Goal: Task Accomplishment & Management: Use online tool/utility

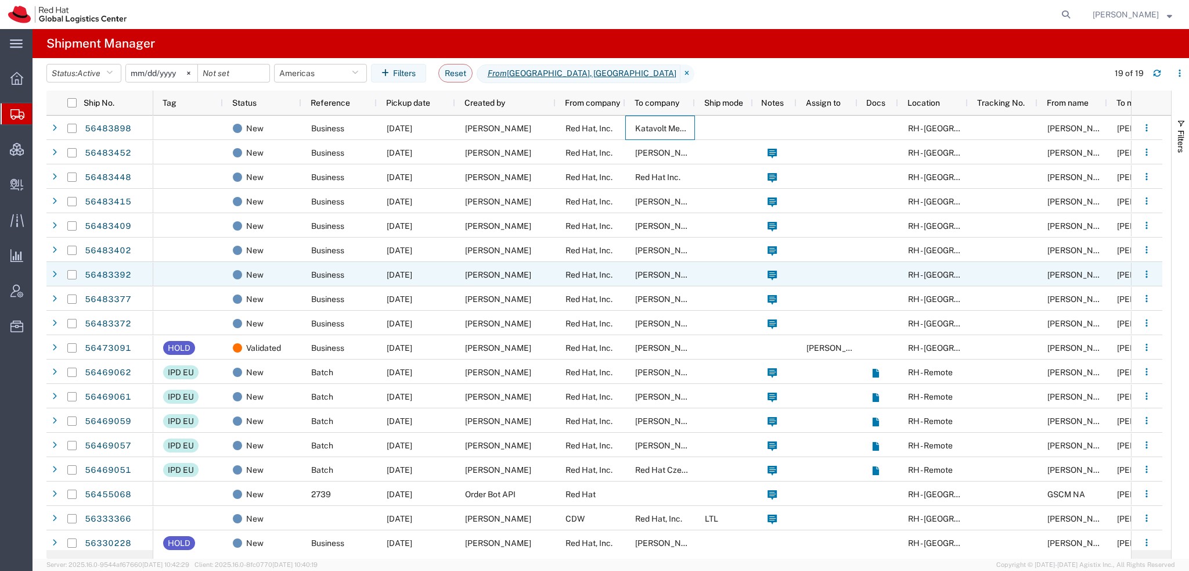
scroll to position [29, 0]
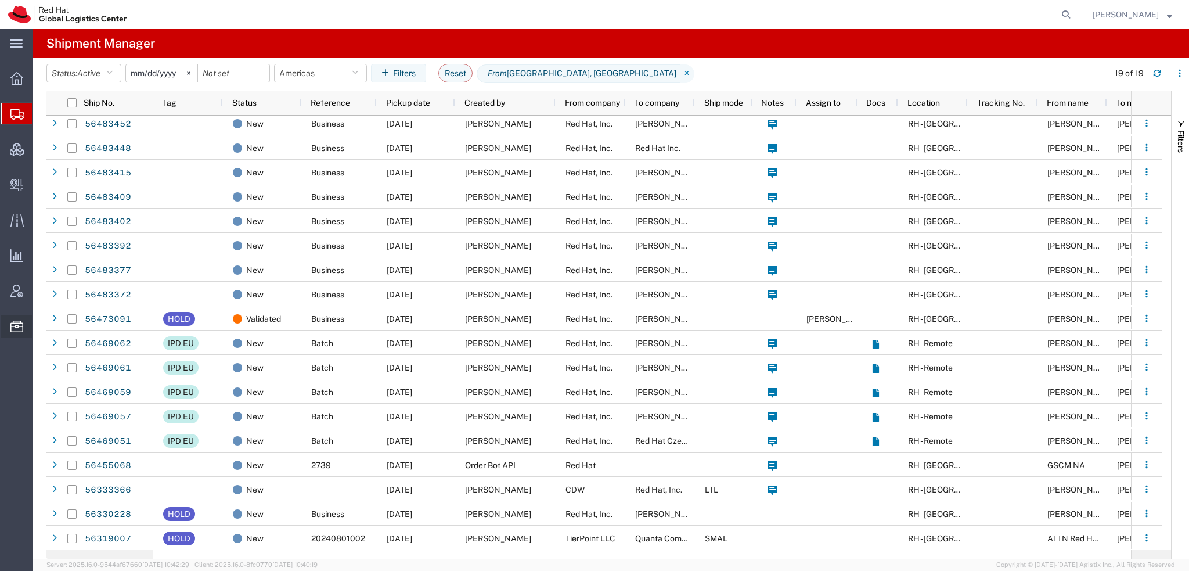
click at [0, 0] on span "Commodity Library" at bounding box center [0, 0] width 0 height 0
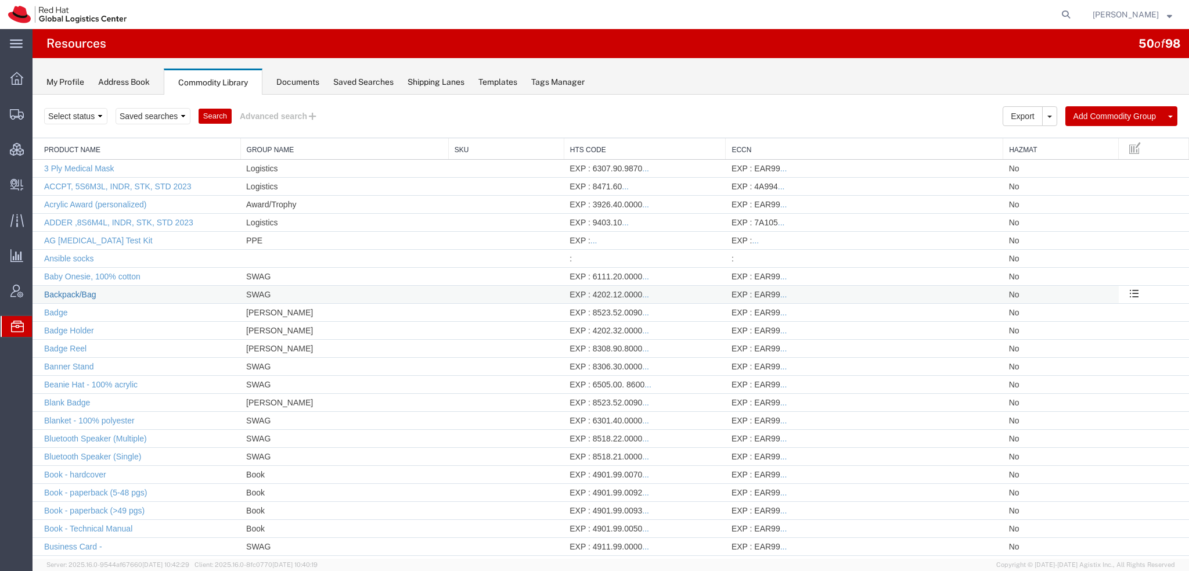
click at [69, 292] on link "Backpack/Bag" at bounding box center [70, 294] width 52 height 9
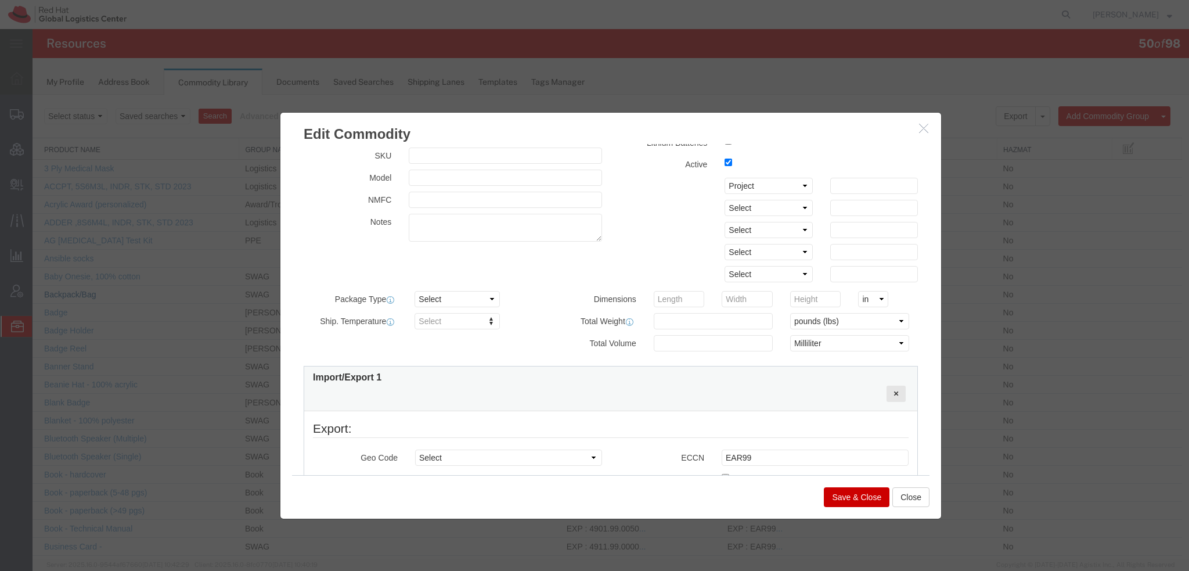
scroll to position [348, 0]
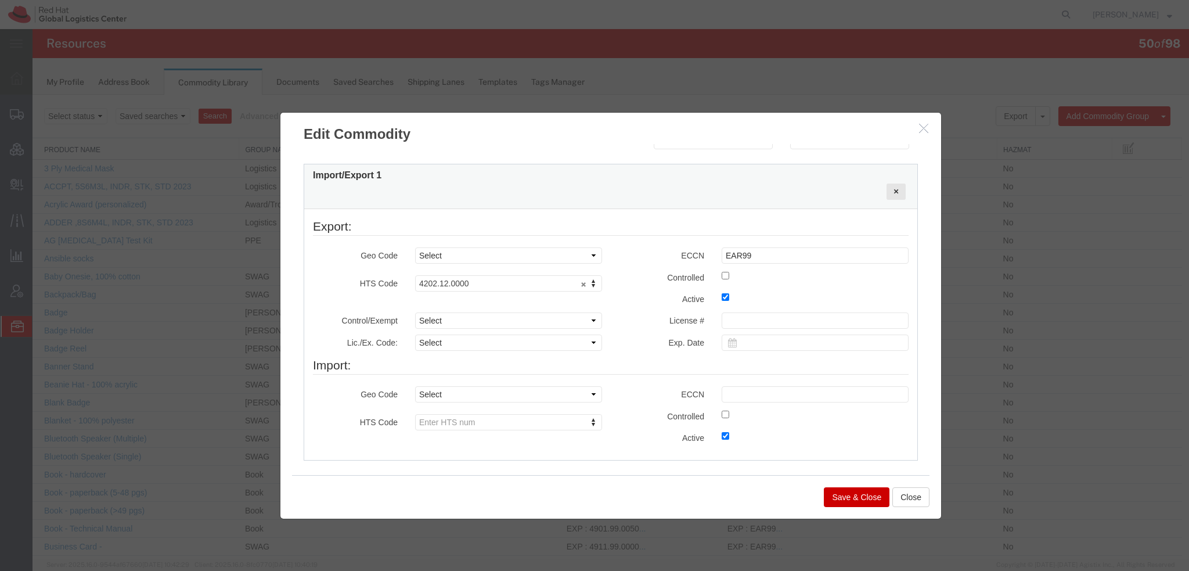
click at [920, 131] on icon "button" at bounding box center [923, 128] width 9 height 10
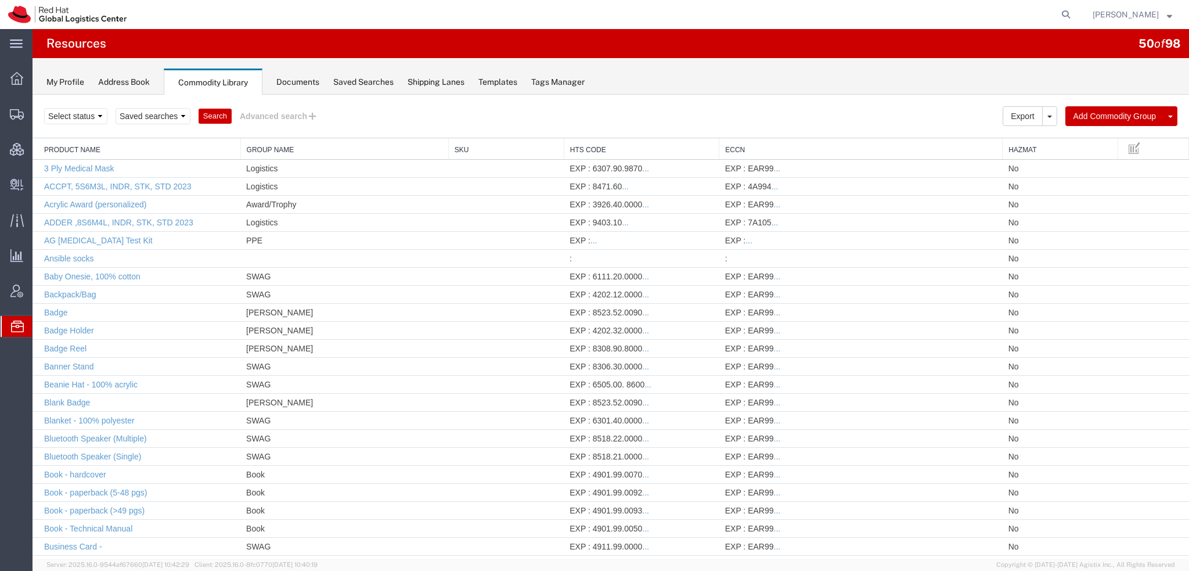
drag, startPoint x: 722, startPoint y: 145, endPoint x: 715, endPoint y: 141, distance: 7.6
click at [642, 169] on link "..." at bounding box center [645, 168] width 7 height 9
click at [644, 169] on link "..." at bounding box center [645, 168] width 7 height 9
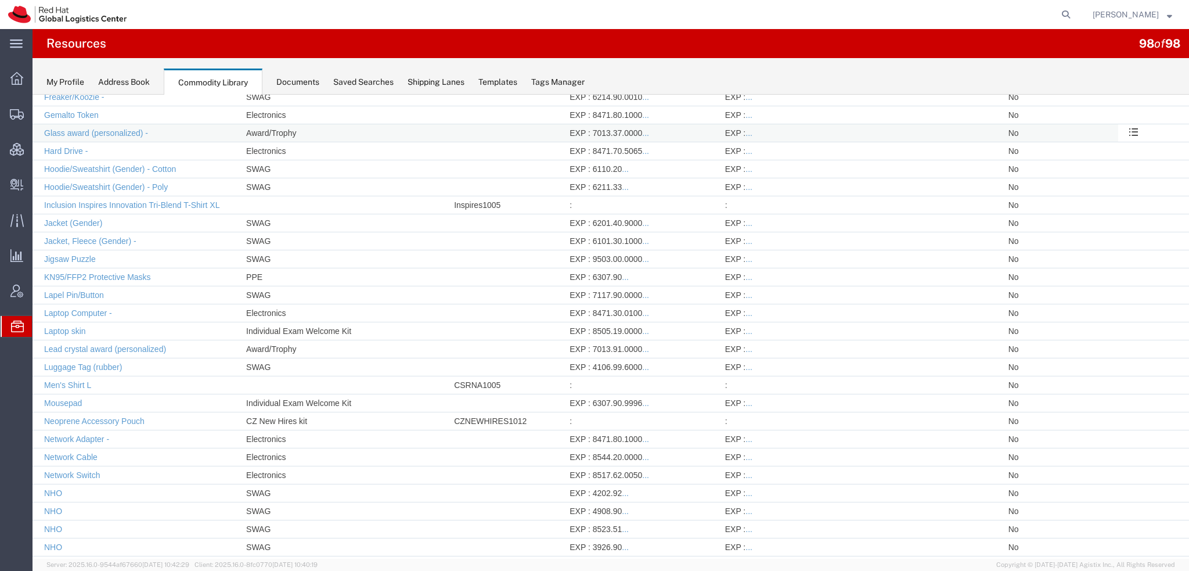
scroll to position [738, 0]
click at [68, 397] on link "Mousepad" at bounding box center [63, 401] width 38 height 9
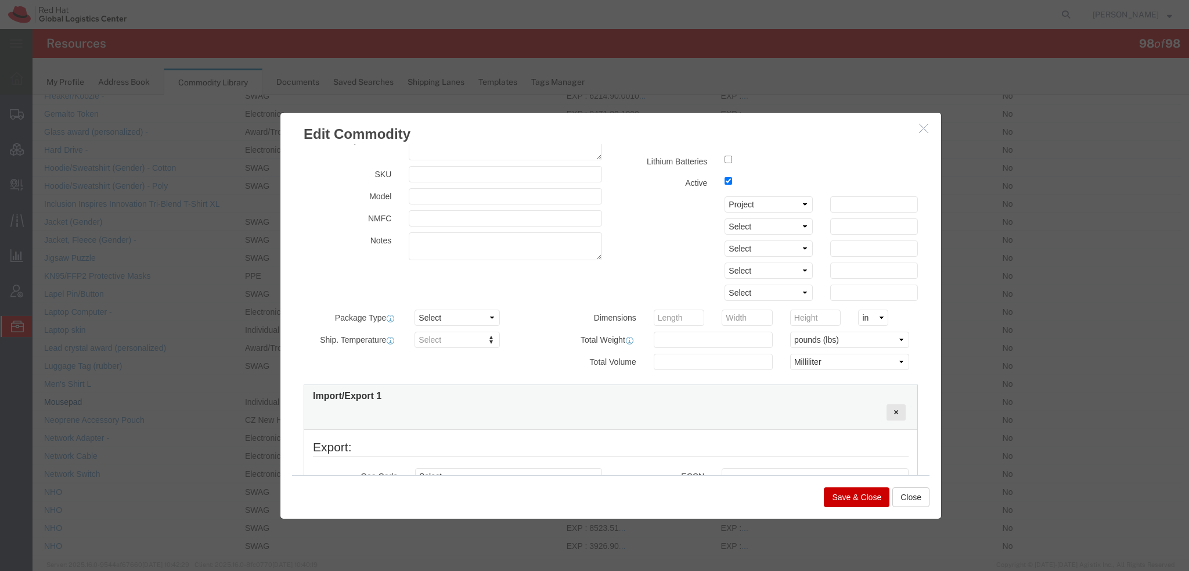
scroll to position [348, 0]
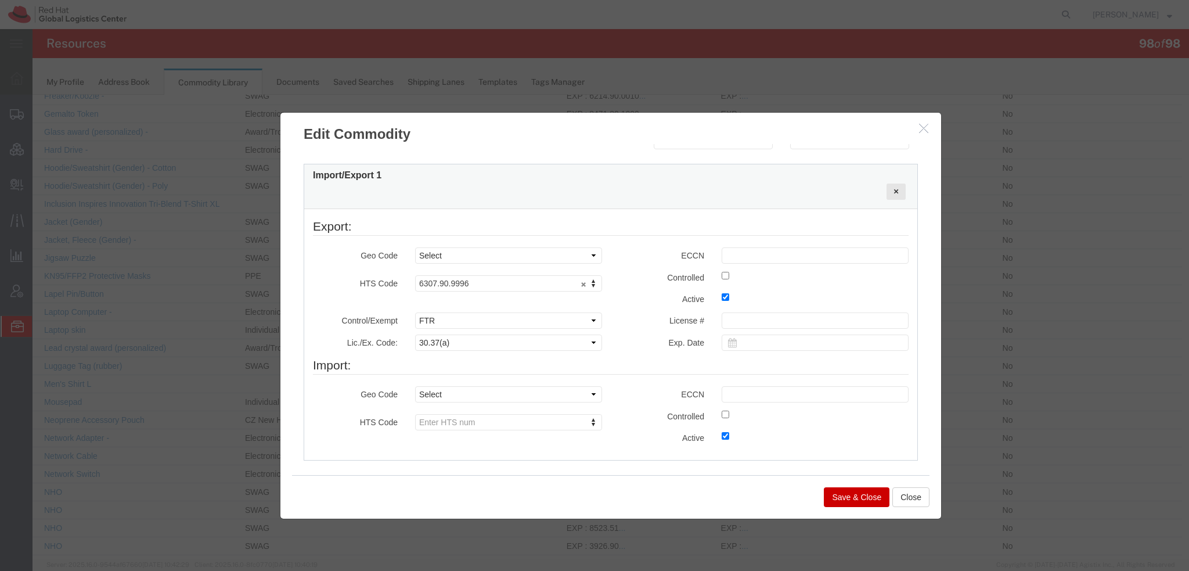
click at [920, 130] on icon "button" at bounding box center [923, 128] width 9 height 10
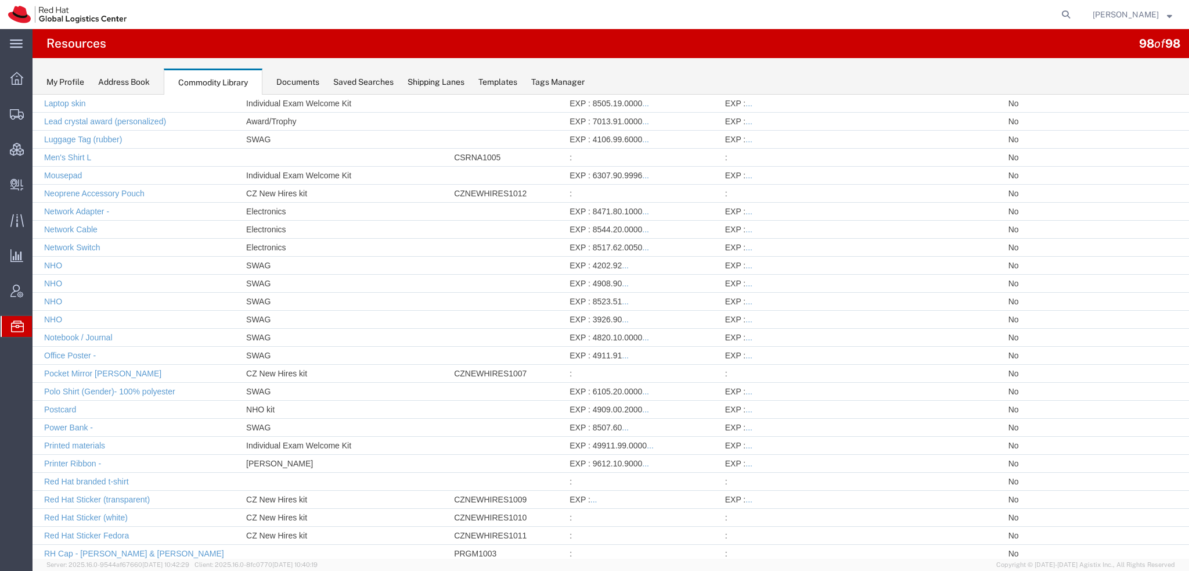
scroll to position [971, 0]
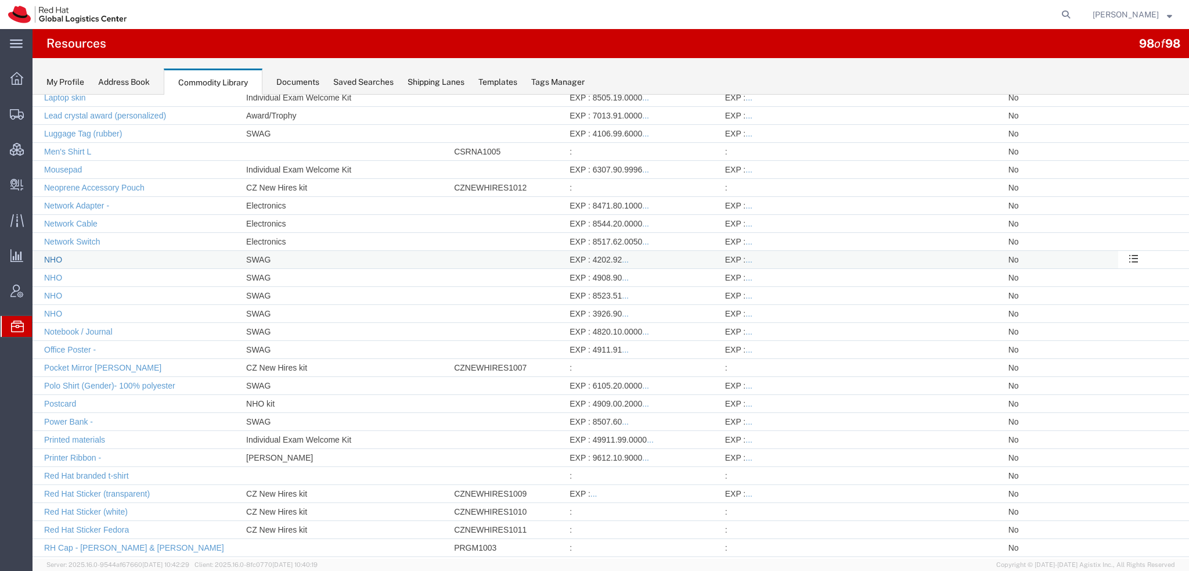
click at [51, 255] on link "NHO" at bounding box center [53, 259] width 18 height 9
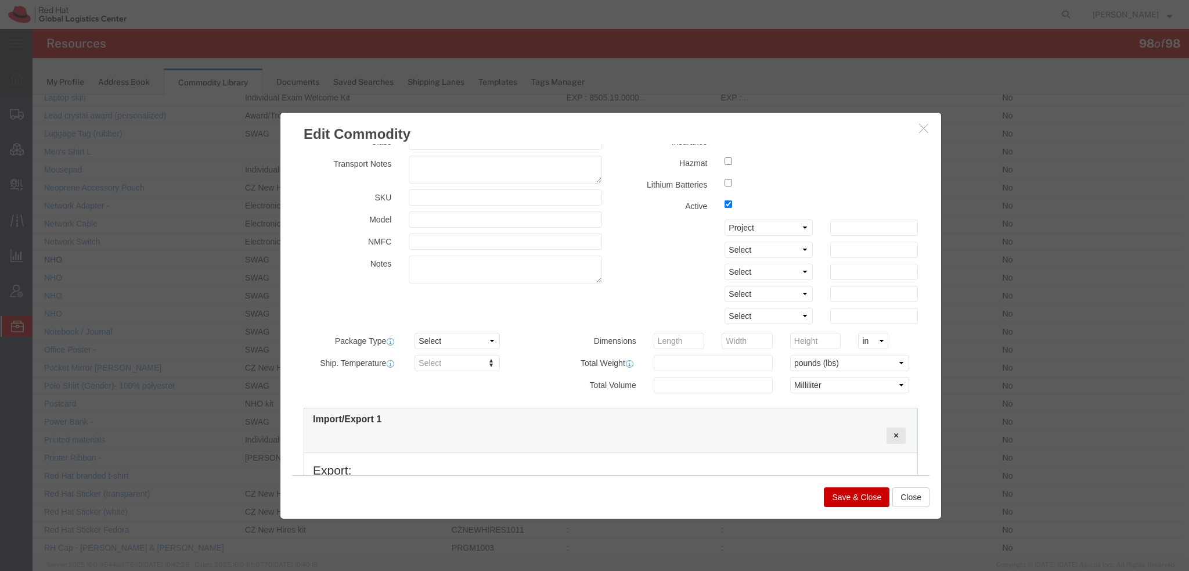
scroll to position [348, 0]
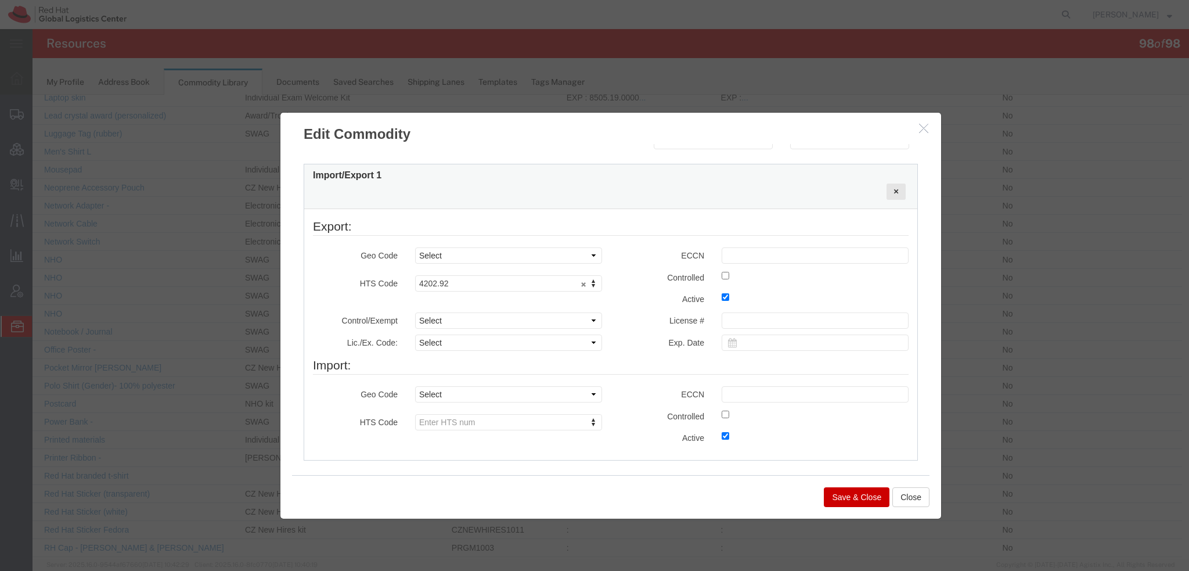
click at [919, 127] on icon "button" at bounding box center [923, 128] width 9 height 10
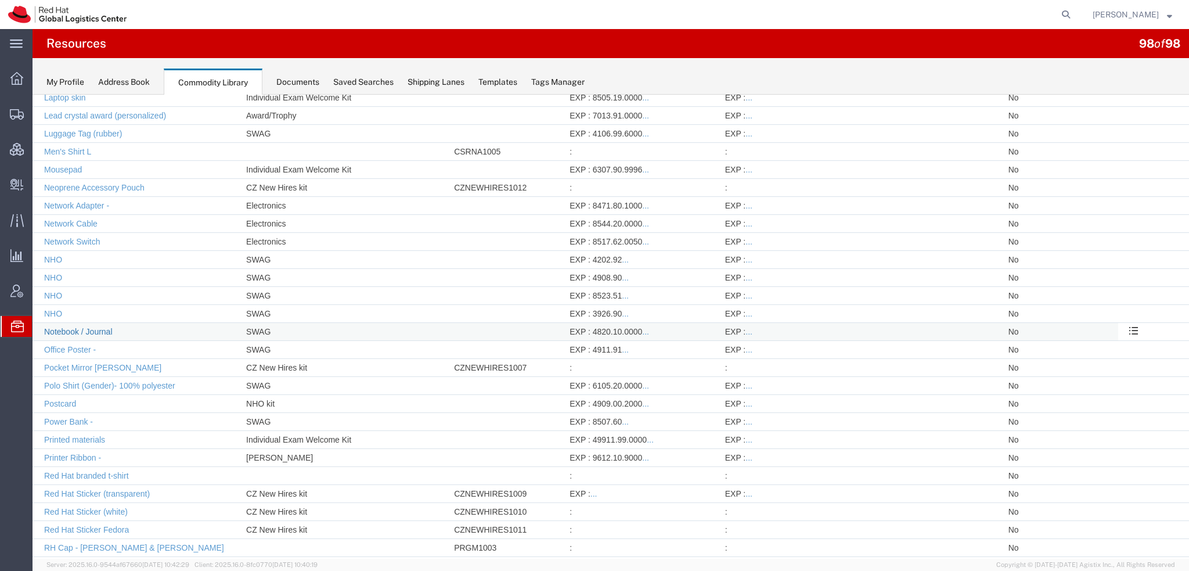
click at [89, 327] on link "Notebook / Journal" at bounding box center [78, 331] width 69 height 9
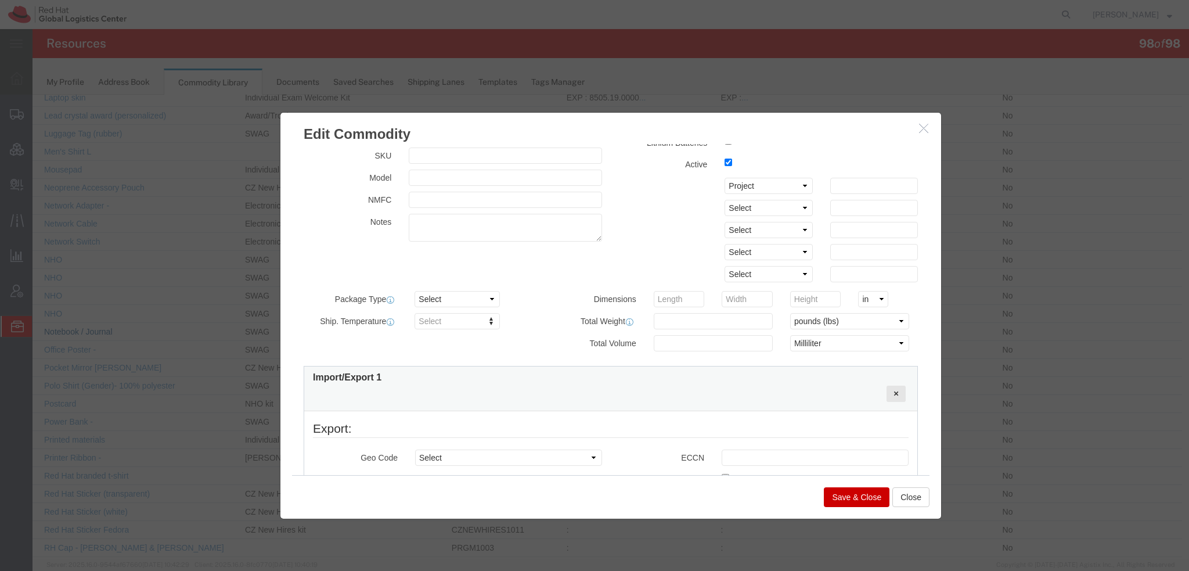
scroll to position [393, 0]
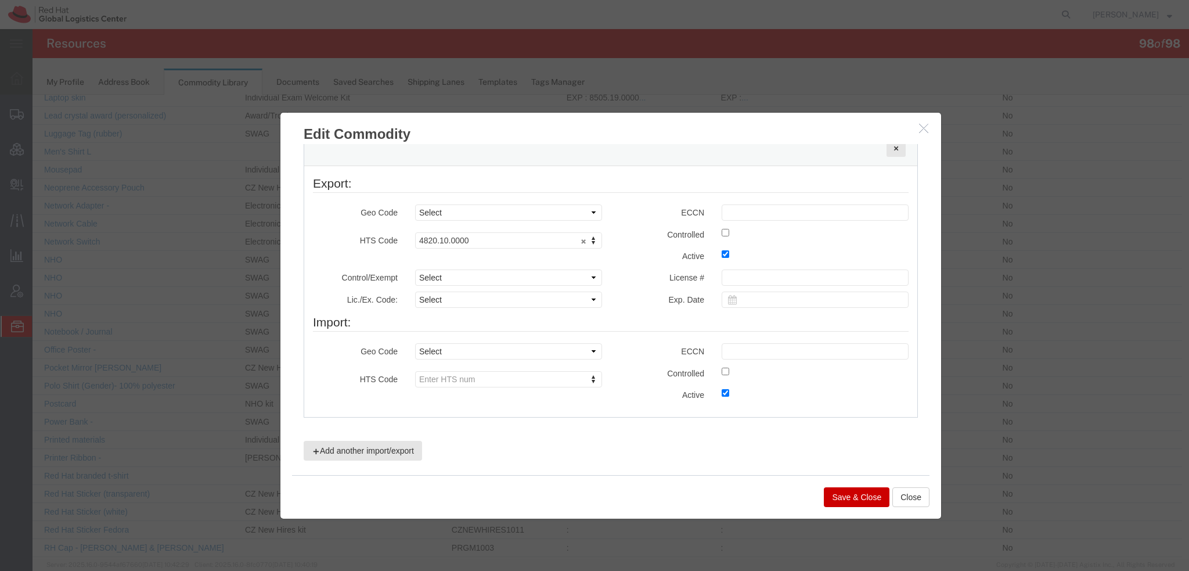
click at [919, 127] on icon "button" at bounding box center [923, 128] width 9 height 10
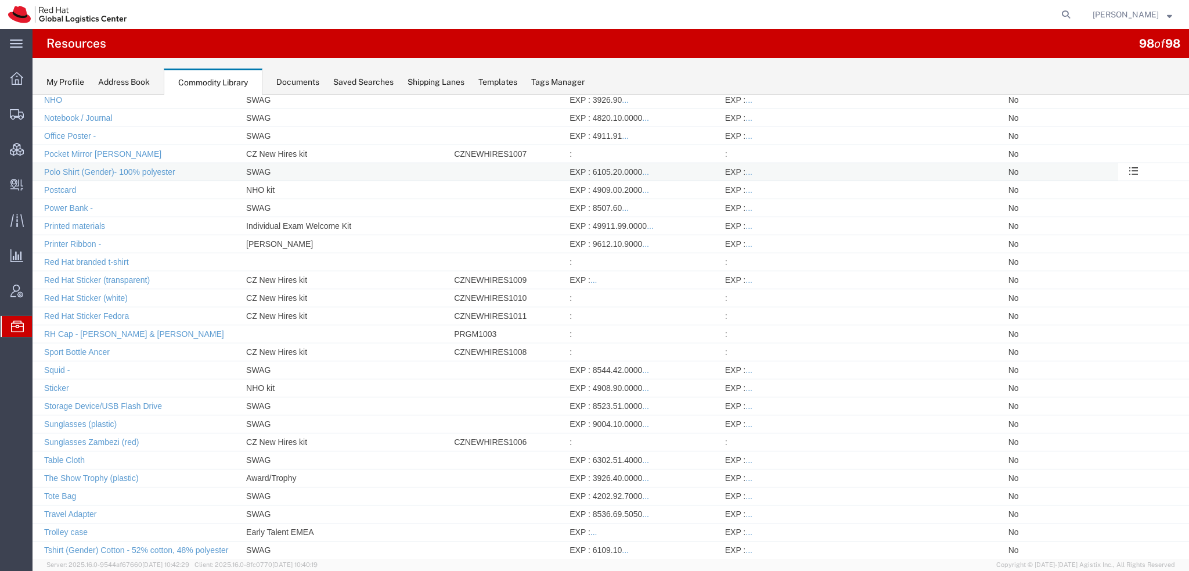
scroll to position [1261, 0]
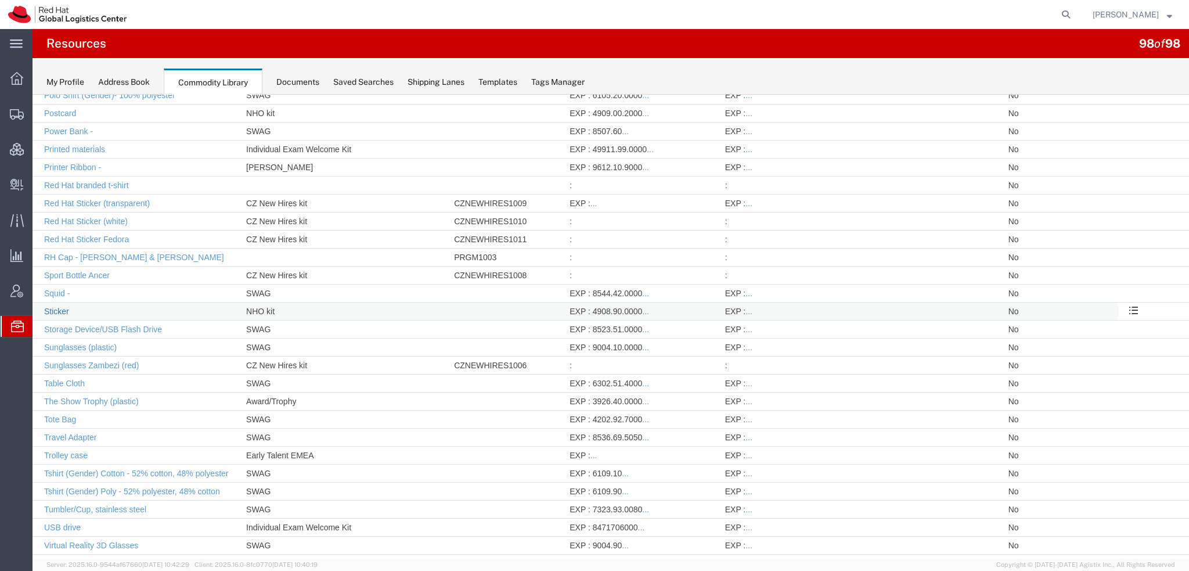
click at [55, 307] on link "Sticker" at bounding box center [56, 311] width 25 height 9
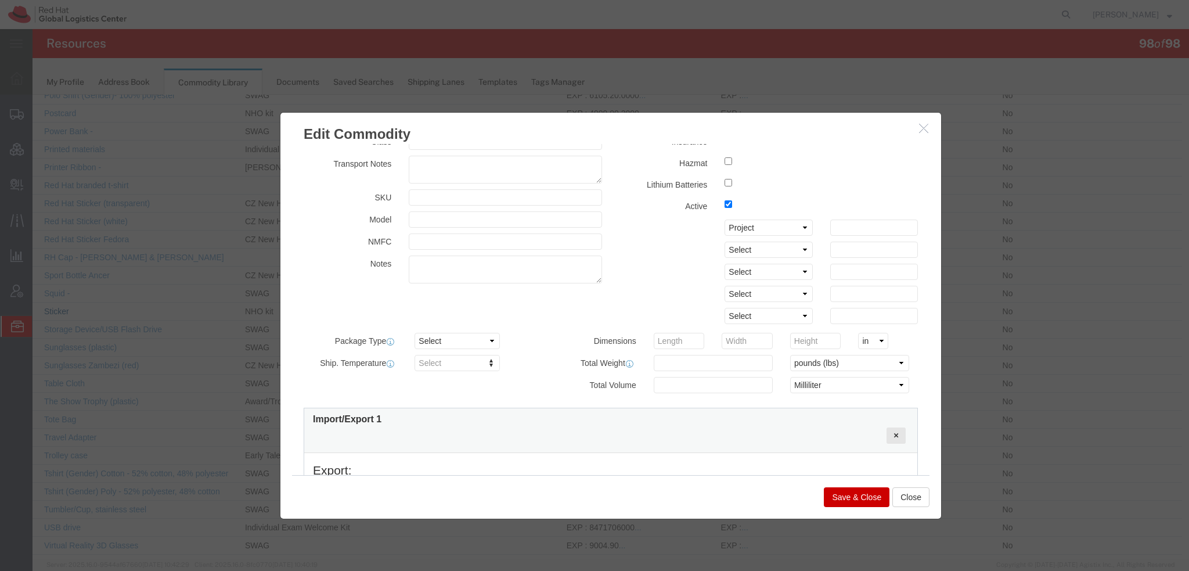
scroll to position [232, 0]
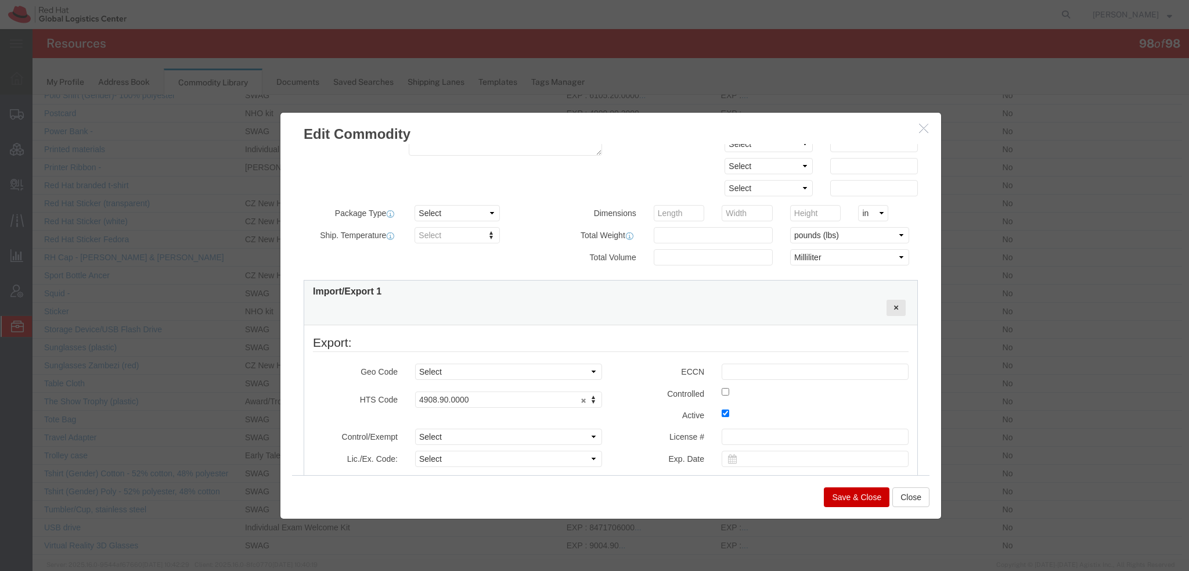
click at [919, 126] on icon "button" at bounding box center [923, 128] width 9 height 10
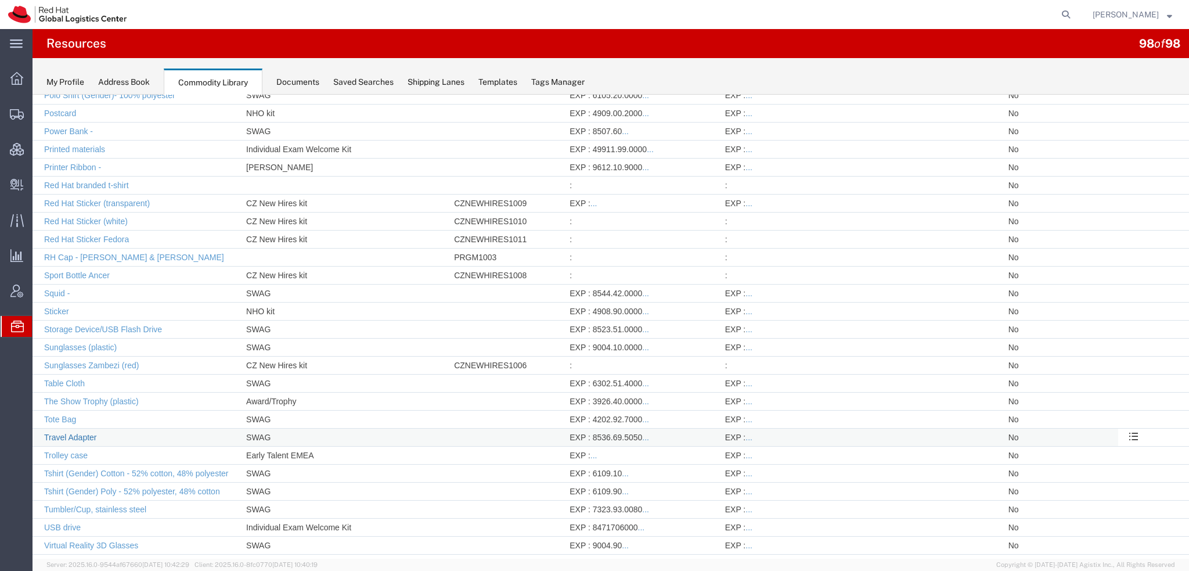
click at [65, 433] on link "Travel Adapter" at bounding box center [70, 437] width 53 height 9
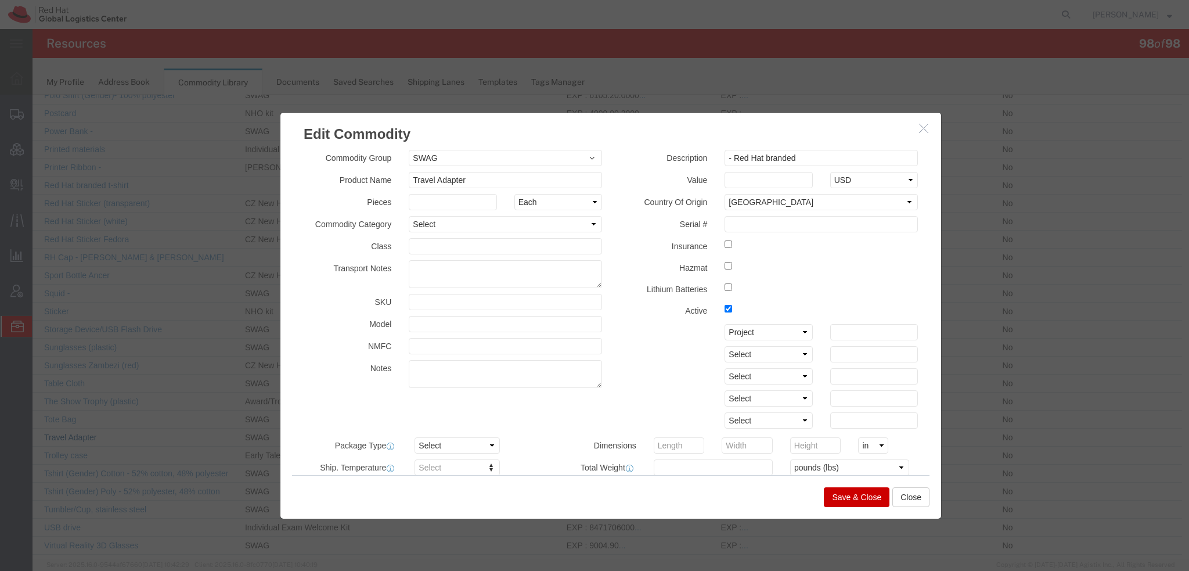
scroll to position [348, 0]
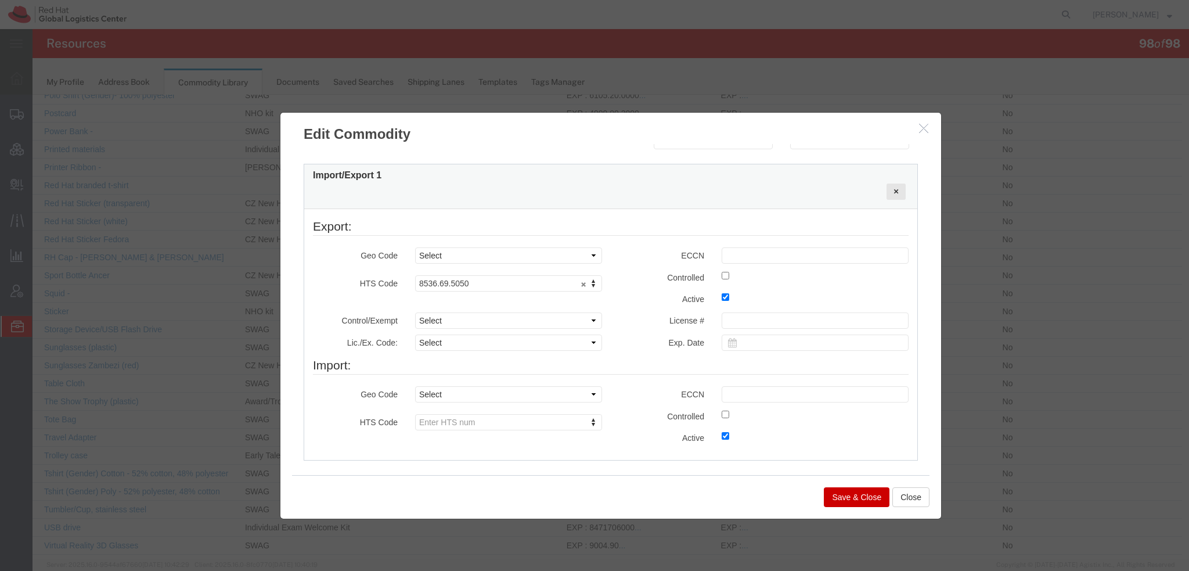
click at [921, 124] on icon "button" at bounding box center [923, 128] width 9 height 10
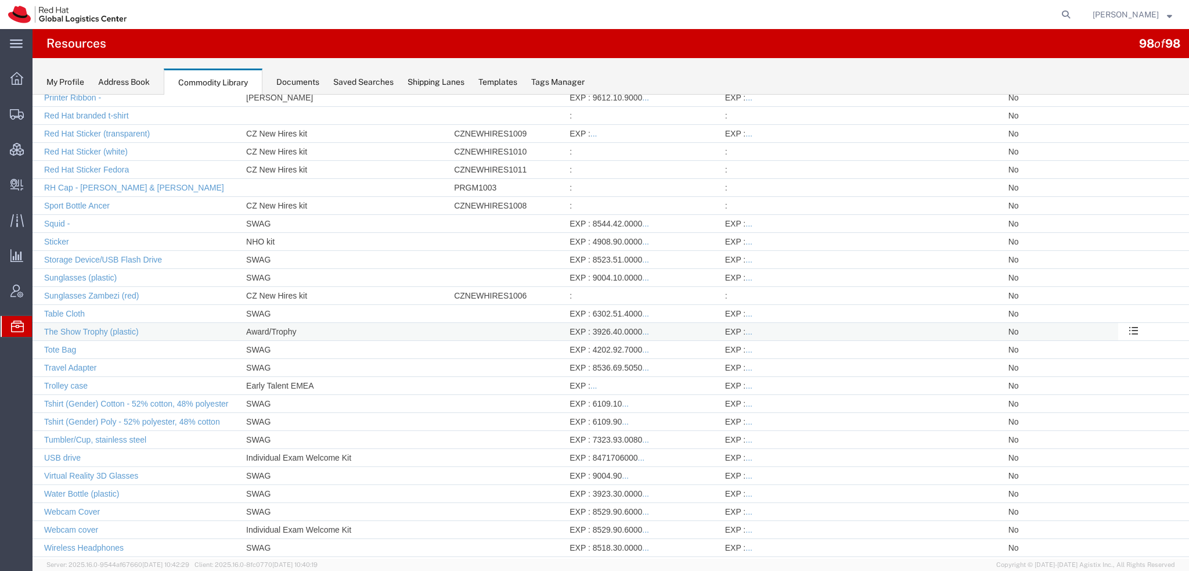
scroll to position [1365, 0]
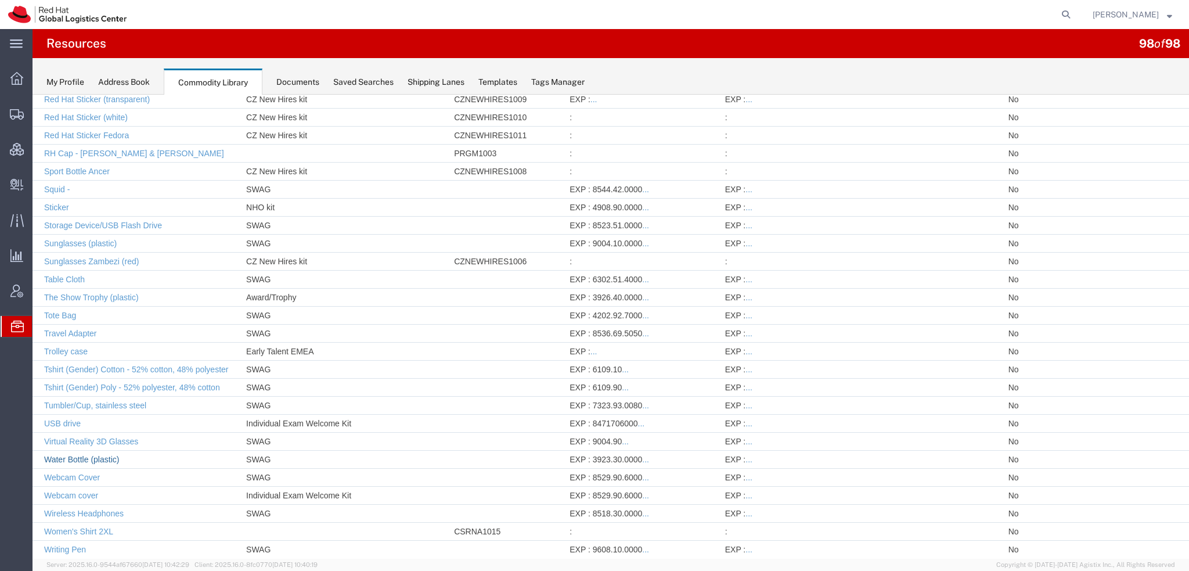
click at [93, 455] on link "Water Bottle (plastic)" at bounding box center [81, 459] width 75 height 9
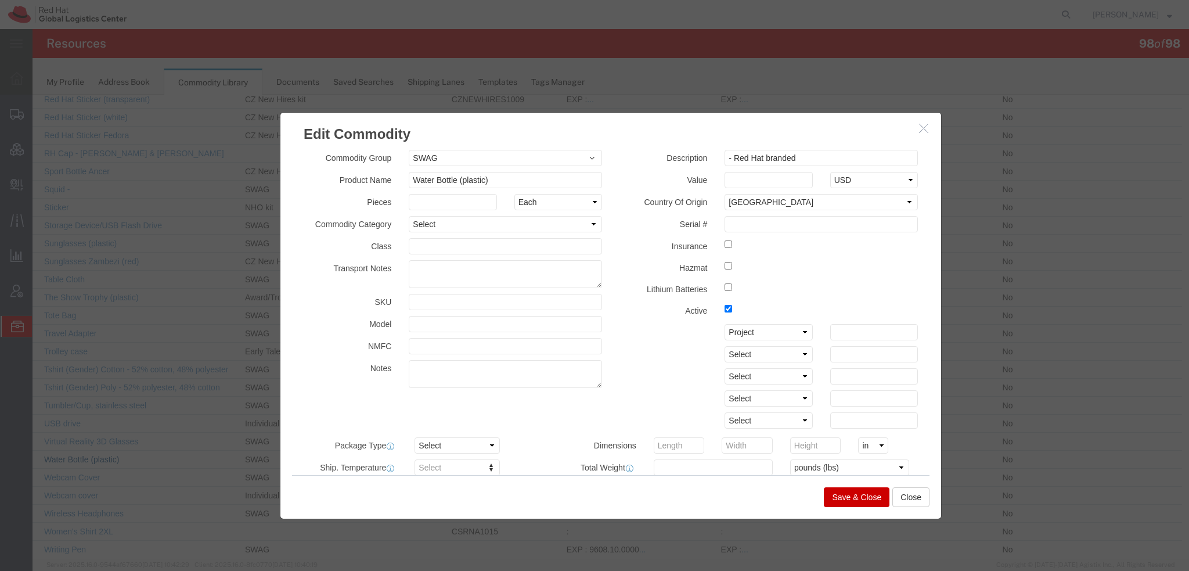
scroll to position [348, 0]
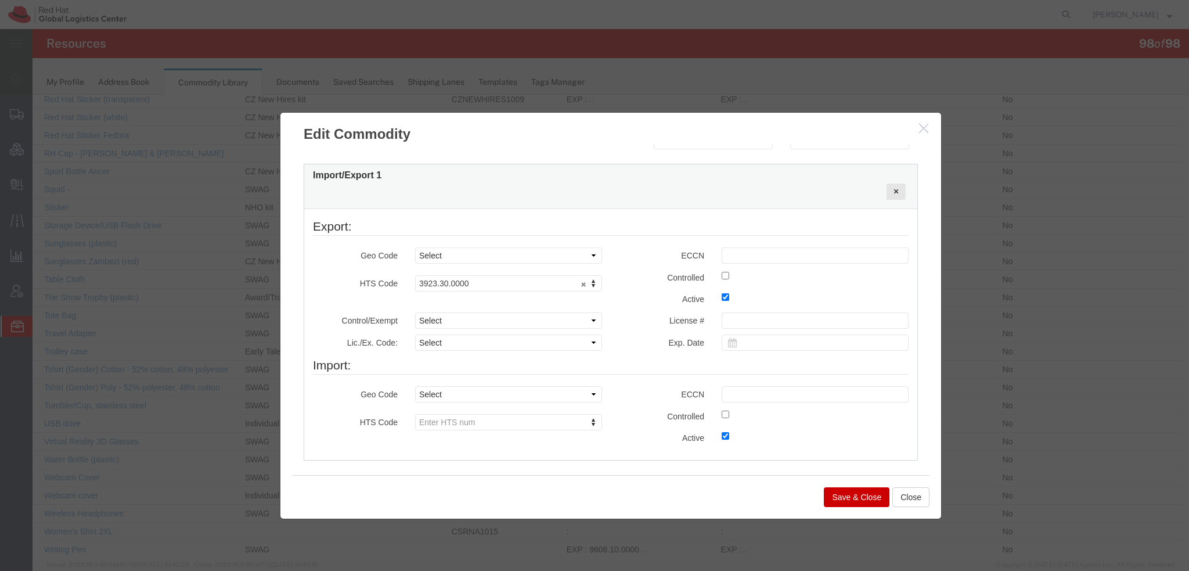
click at [921, 125] on icon "button" at bounding box center [923, 128] width 9 height 10
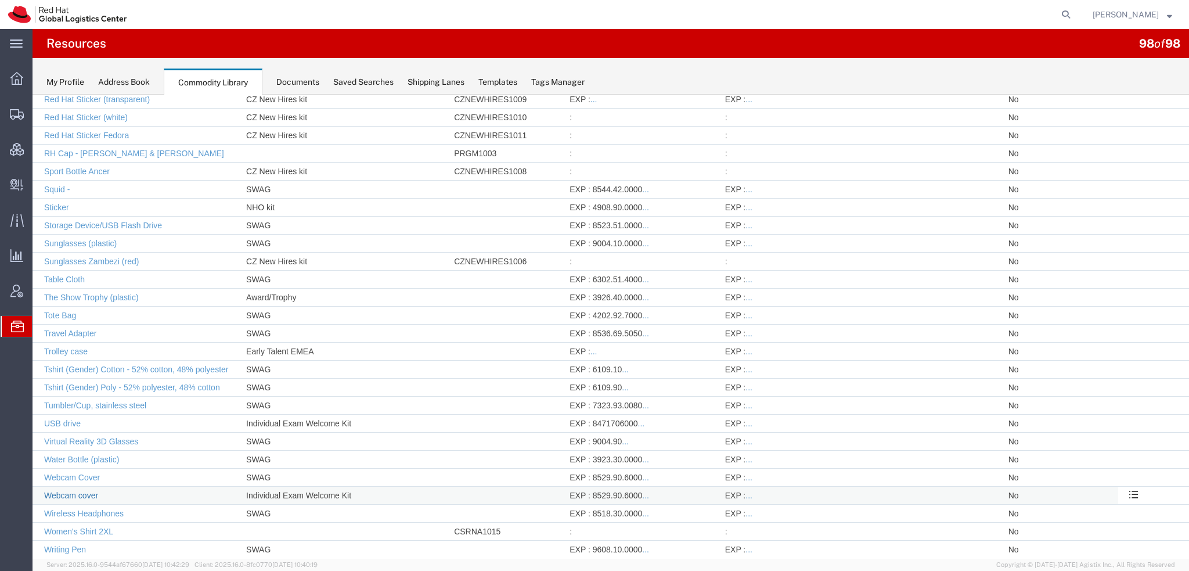
click at [87, 491] on link "Webcam cover" at bounding box center [71, 495] width 54 height 9
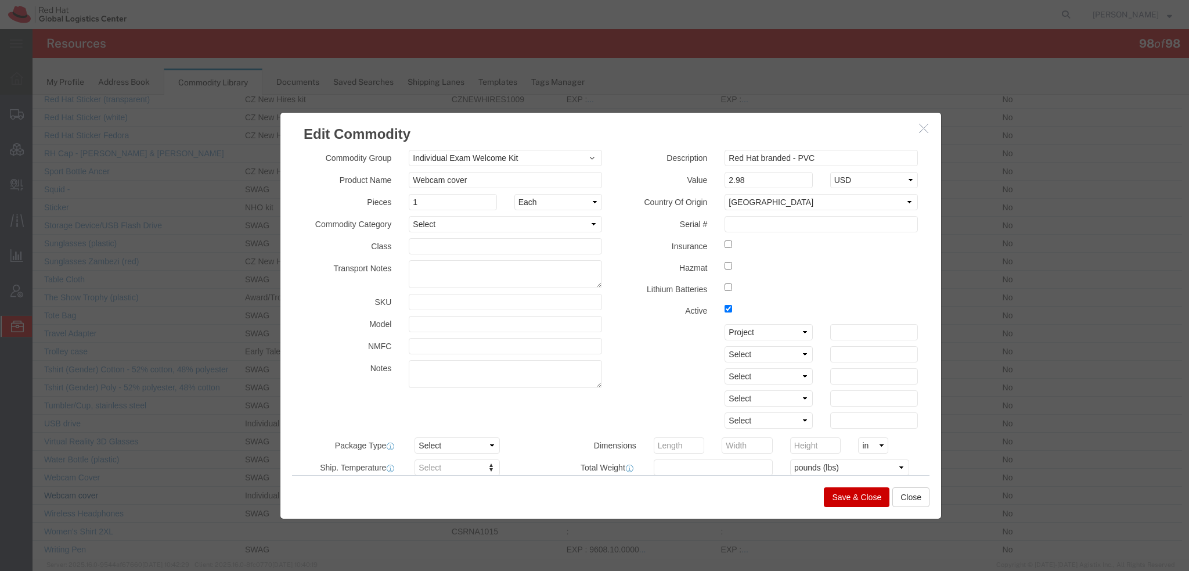
scroll to position [393, 0]
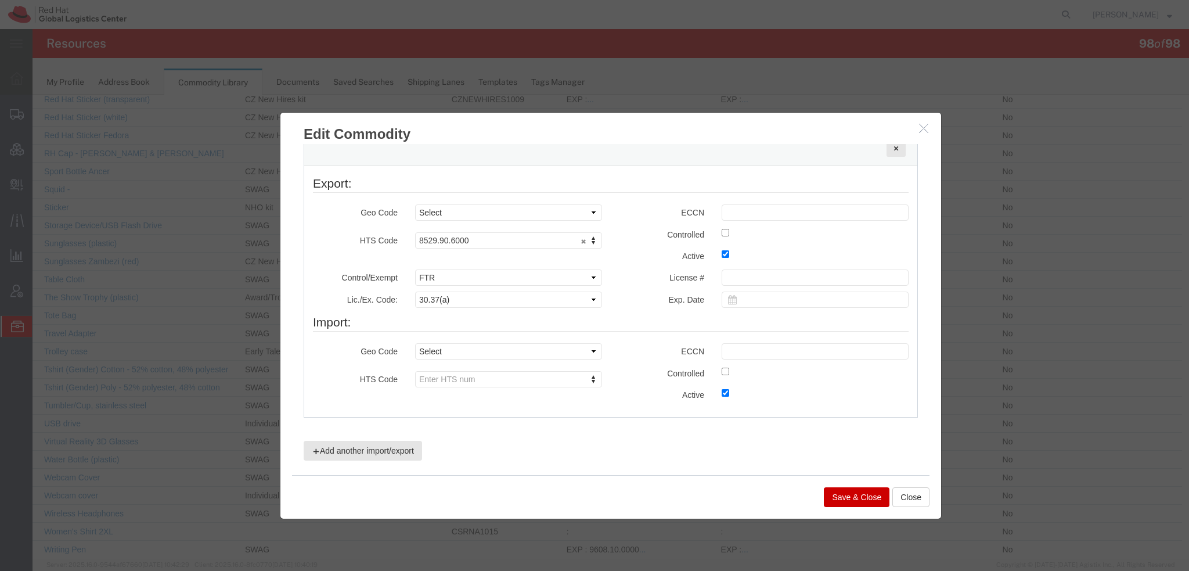
click at [919, 131] on icon "button" at bounding box center [923, 128] width 9 height 10
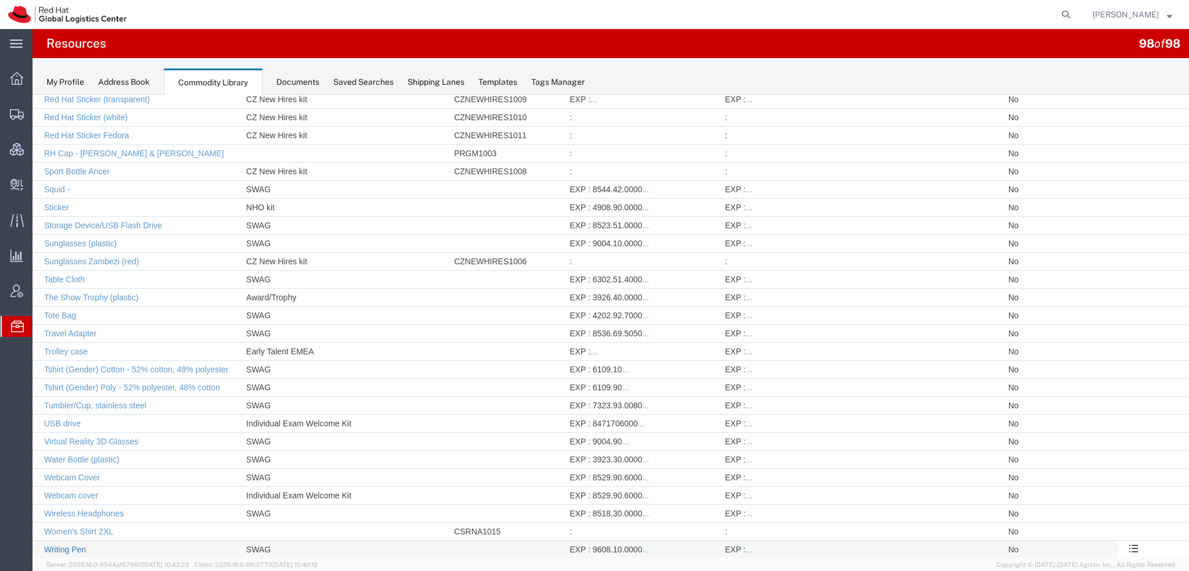
click at [81, 545] on link "Writing Pen" at bounding box center [65, 549] width 42 height 9
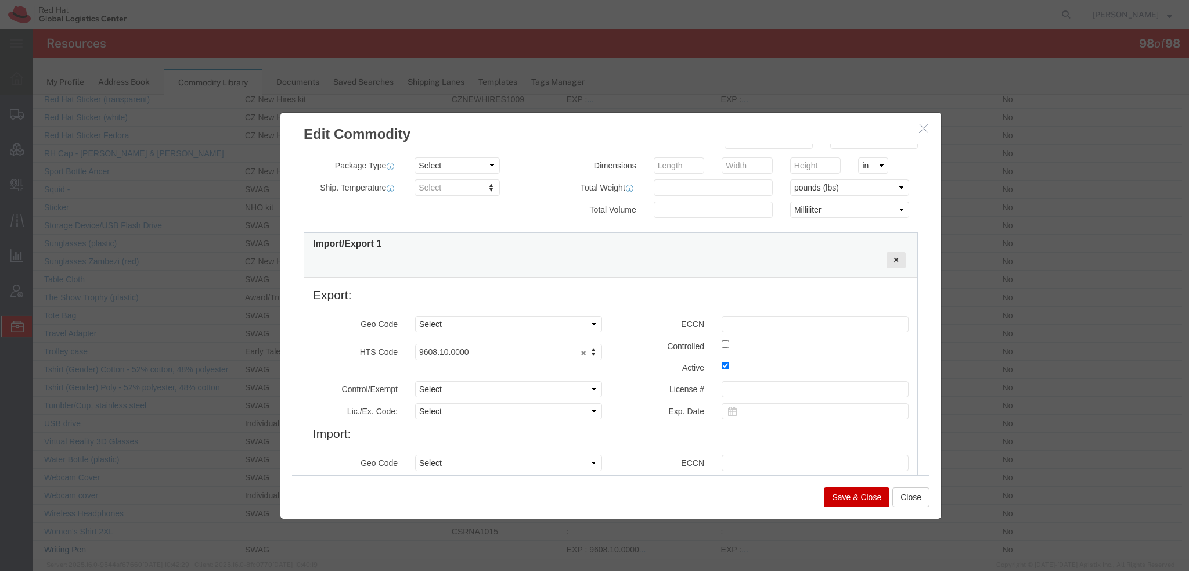
scroll to position [290, 0]
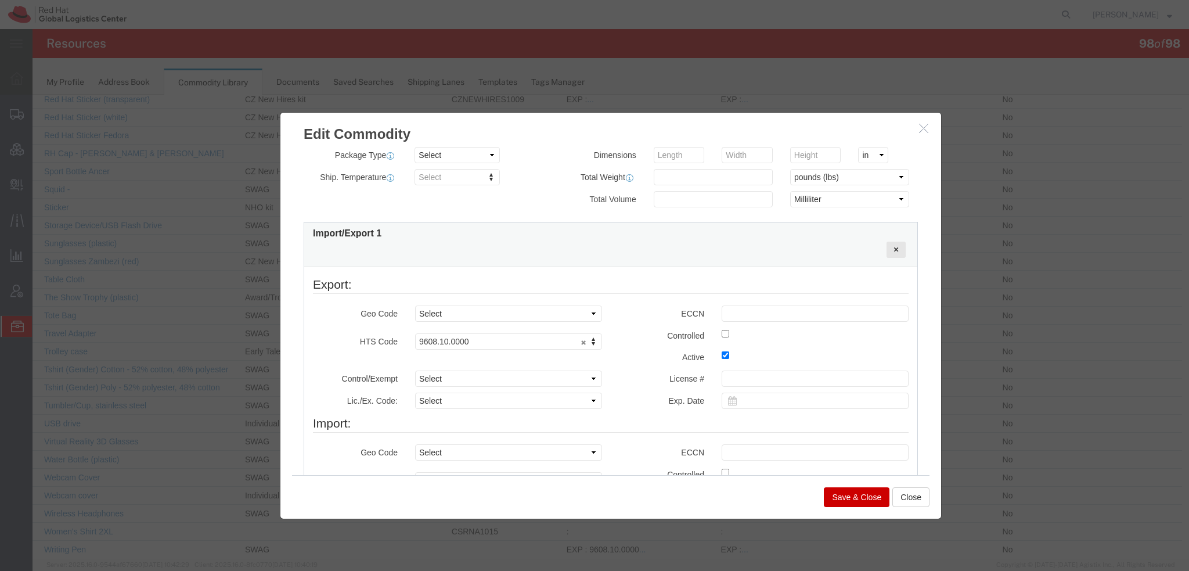
click at [921, 131] on icon "button" at bounding box center [923, 128] width 9 height 10
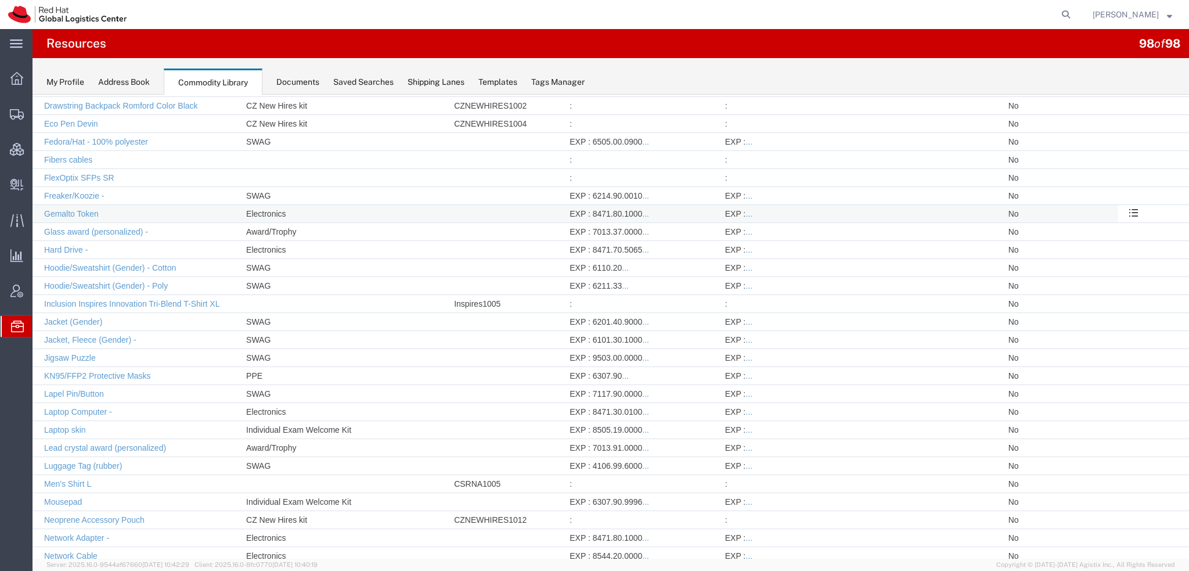
scroll to position [755, 0]
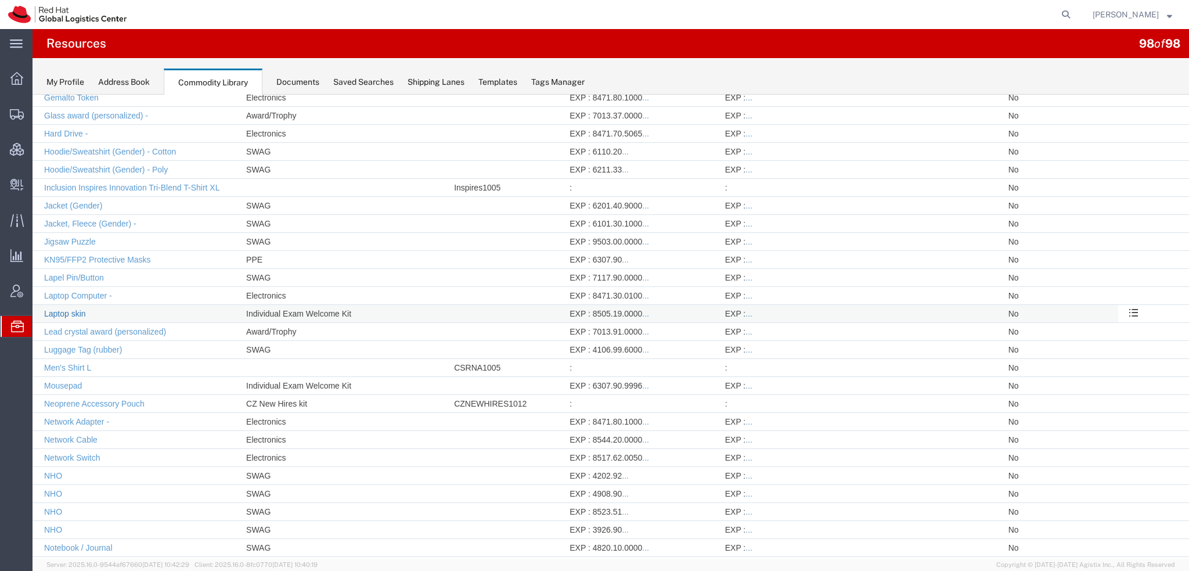
click at [57, 309] on link "Laptop skin" at bounding box center [65, 313] width 42 height 9
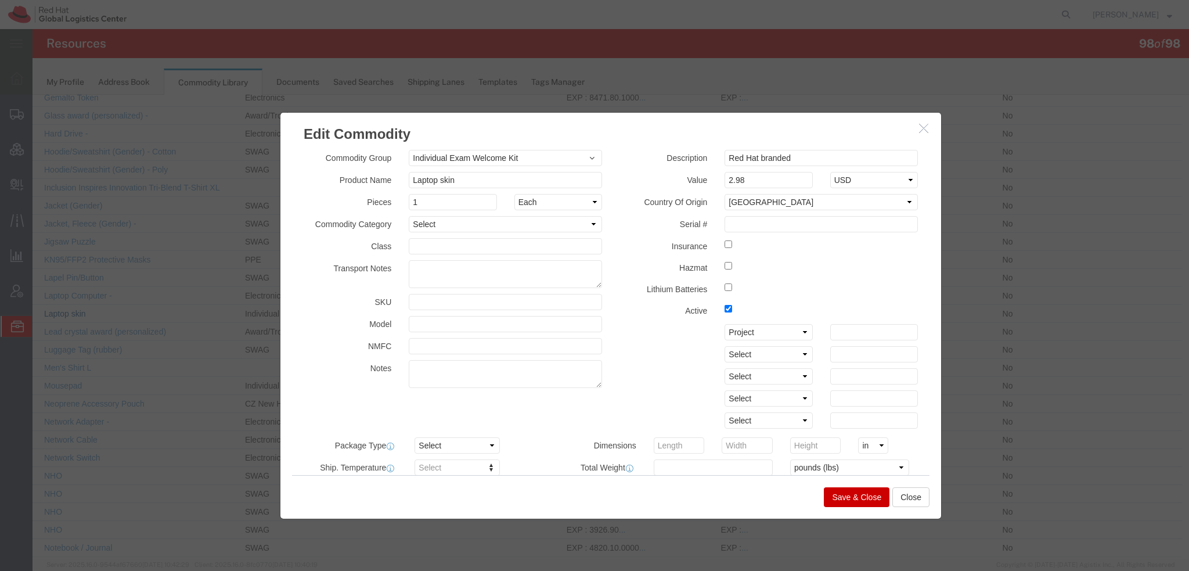
scroll to position [348, 0]
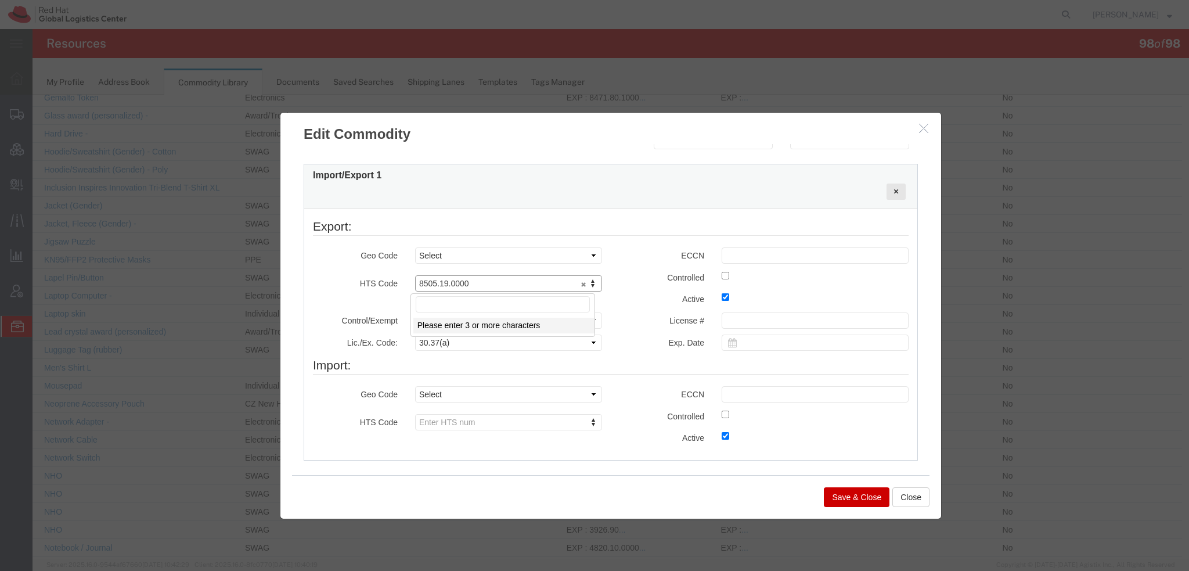
drag, startPoint x: 471, startPoint y: 280, endPoint x: 409, endPoint y: 278, distance: 61.6
drag, startPoint x: 467, startPoint y: 280, endPoint x: 399, endPoint y: 276, distance: 67.5
drag, startPoint x: 477, startPoint y: 283, endPoint x: 373, endPoint y: 279, distance: 104.0
type input "4908.90.0000"
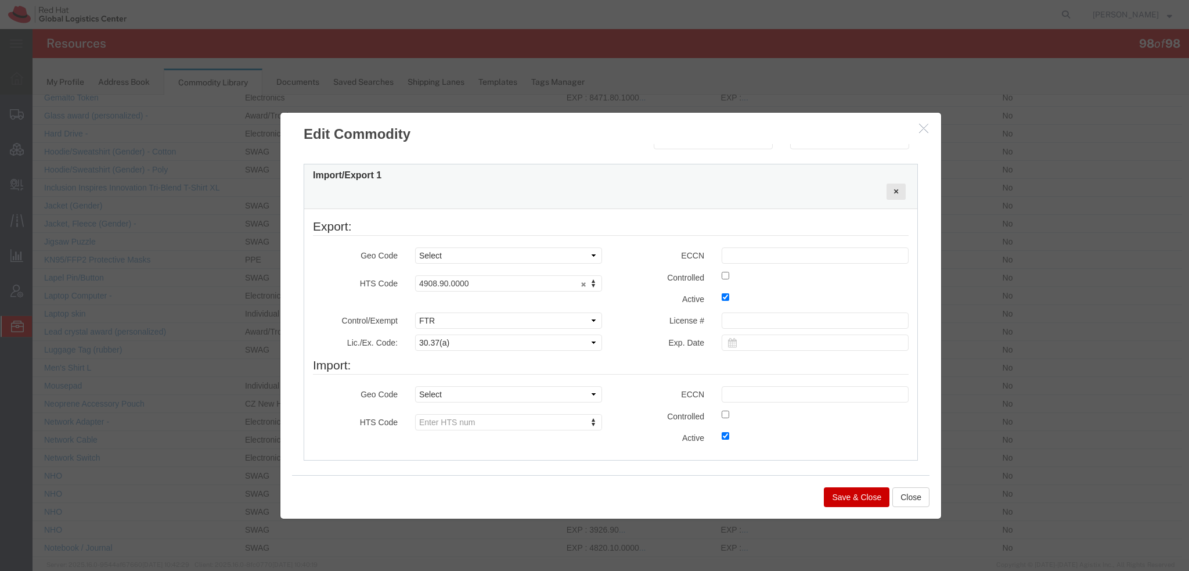
click at [863, 501] on button "Save & Close" at bounding box center [857, 497] width 66 height 20
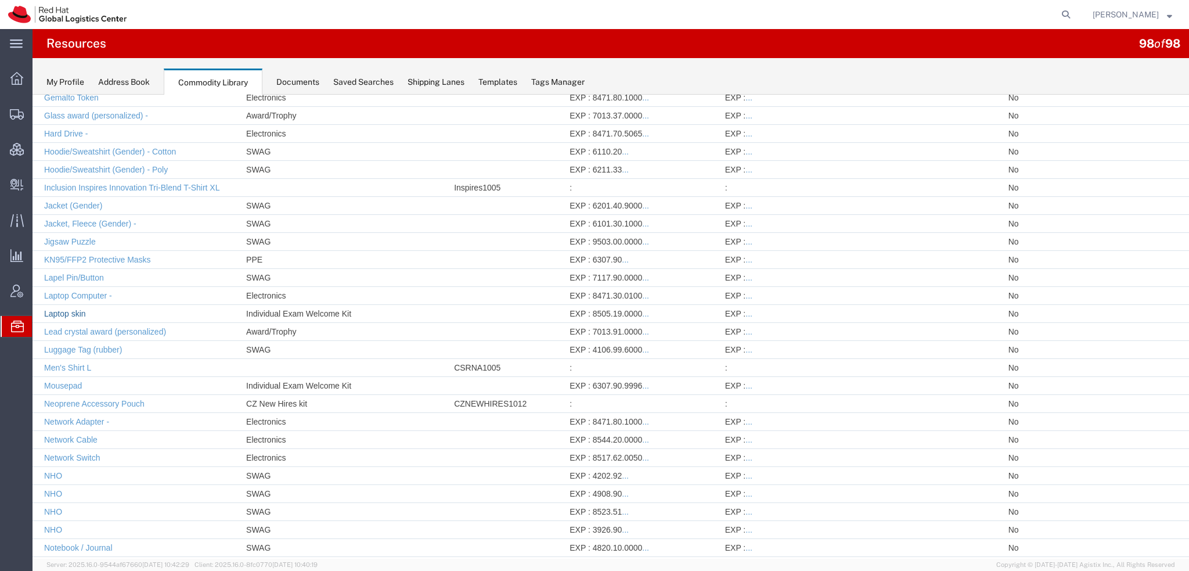
click at [72, 309] on link "Laptop skin" at bounding box center [65, 313] width 42 height 9
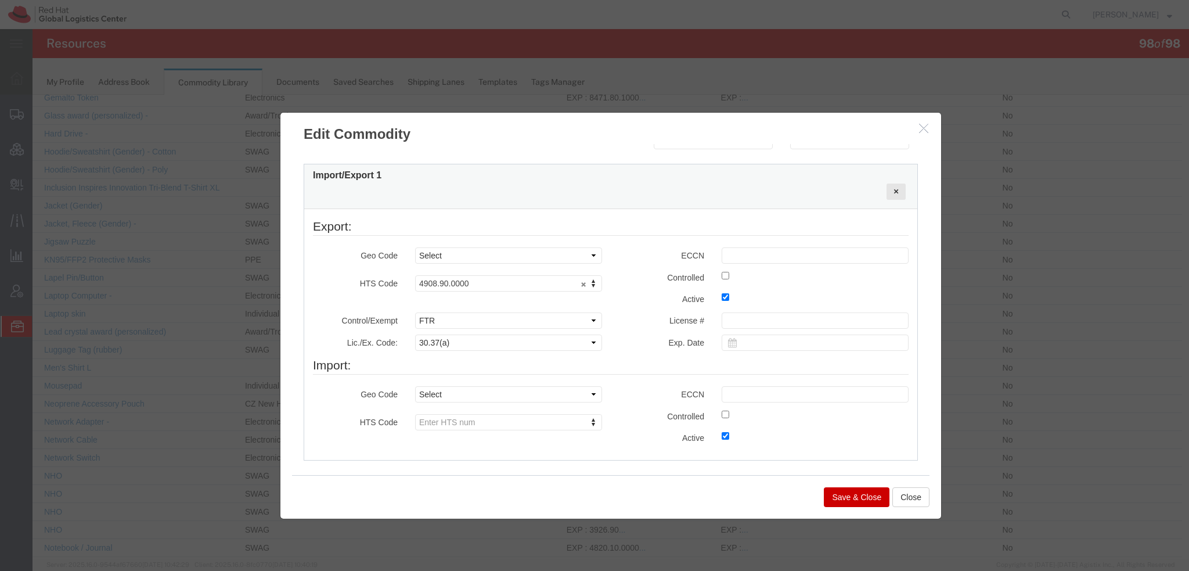
click at [841, 489] on button "Save & Close" at bounding box center [857, 497] width 66 height 20
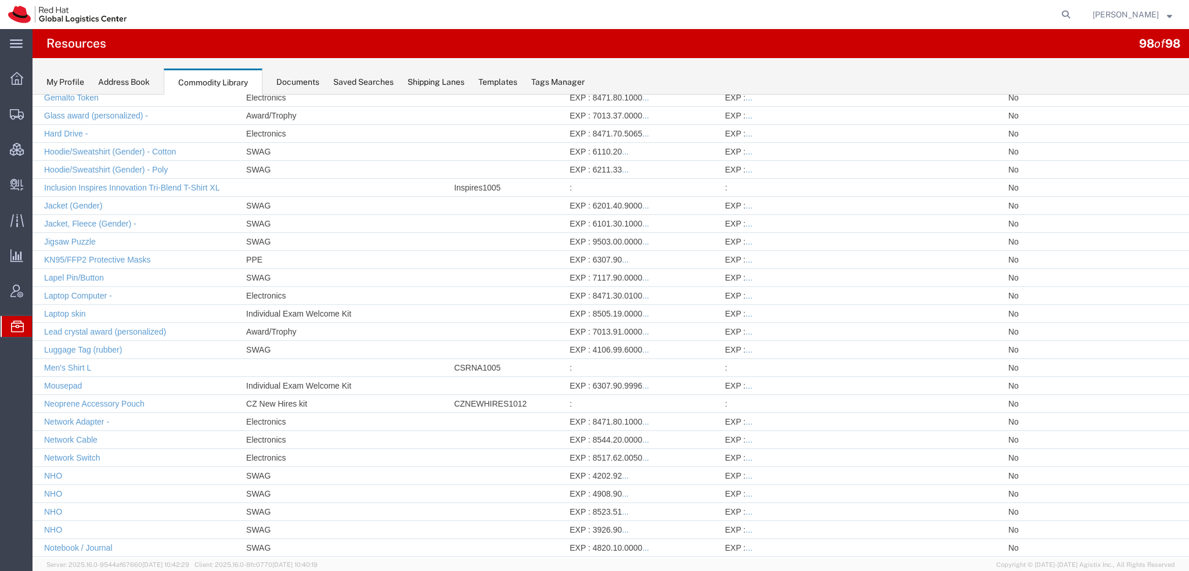
click at [0, 0] on span "Commodity Library" at bounding box center [0, 0] width 0 height 0
click at [0, 0] on span "Shipment Manager" at bounding box center [0, 0] width 0 height 0
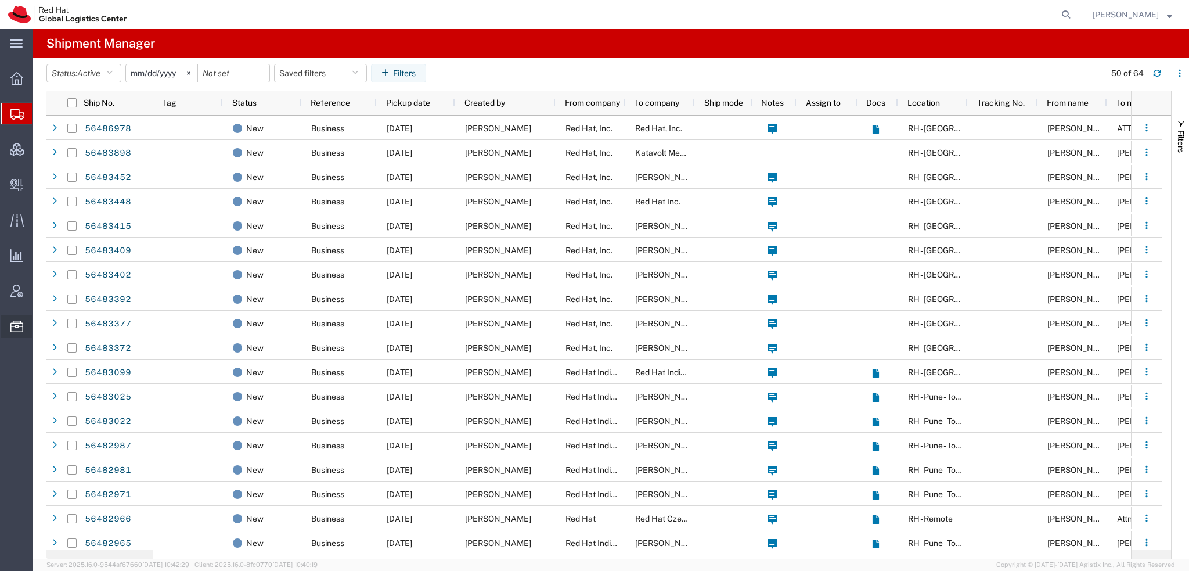
click at [0, 0] on span "Commodity Library" at bounding box center [0, 0] width 0 height 0
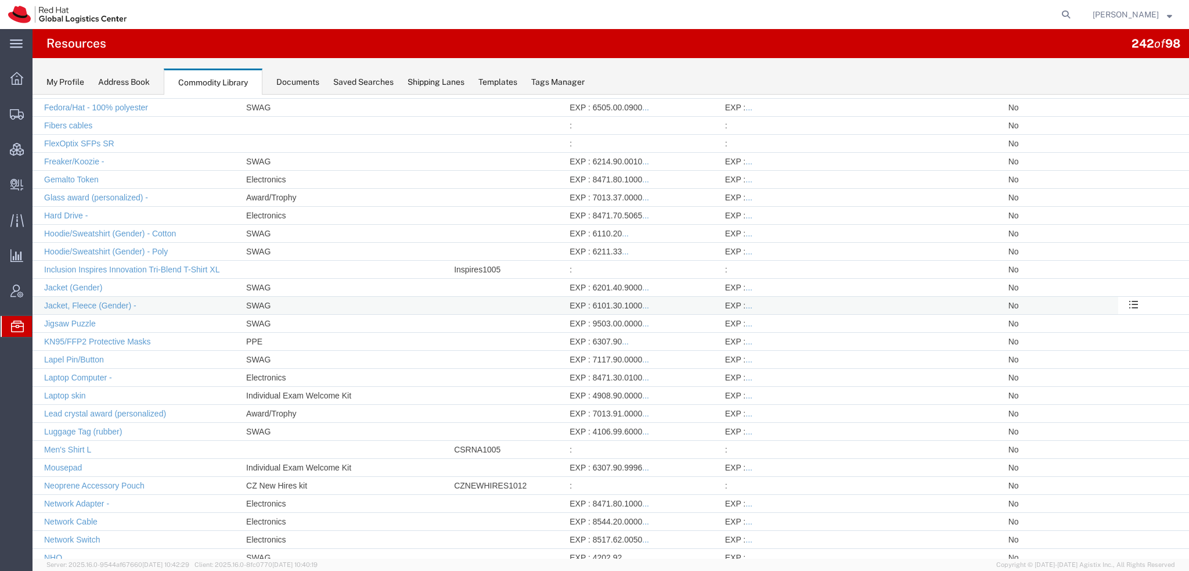
scroll to position [738, 0]
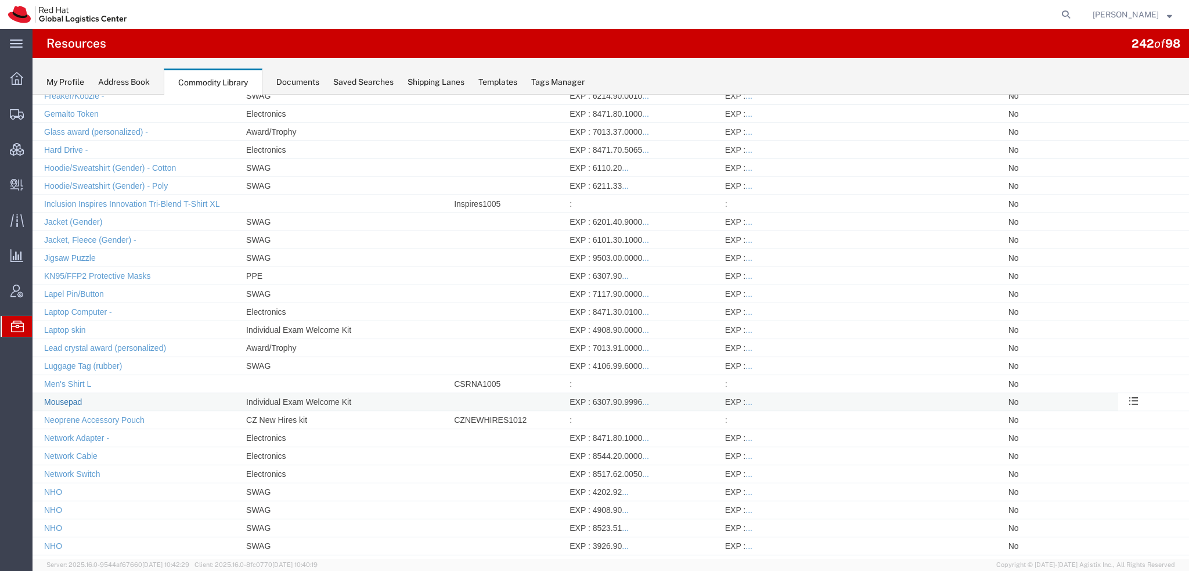
click at [59, 397] on link "Mousepad" at bounding box center [63, 401] width 38 height 9
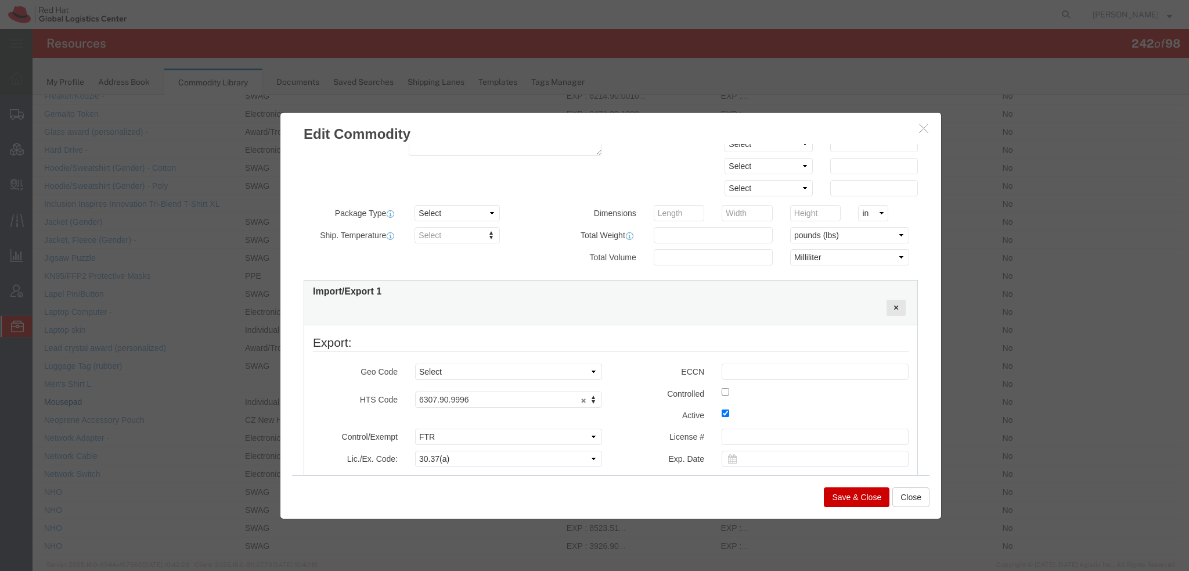
scroll to position [348, 0]
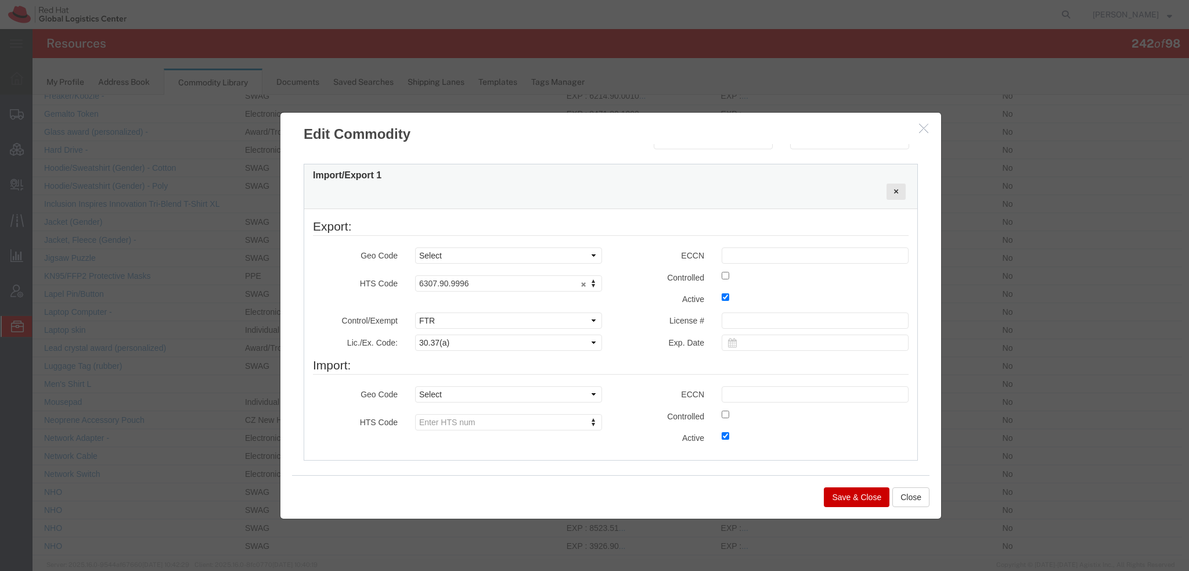
click at [862, 496] on button "Save & Close" at bounding box center [857, 497] width 66 height 20
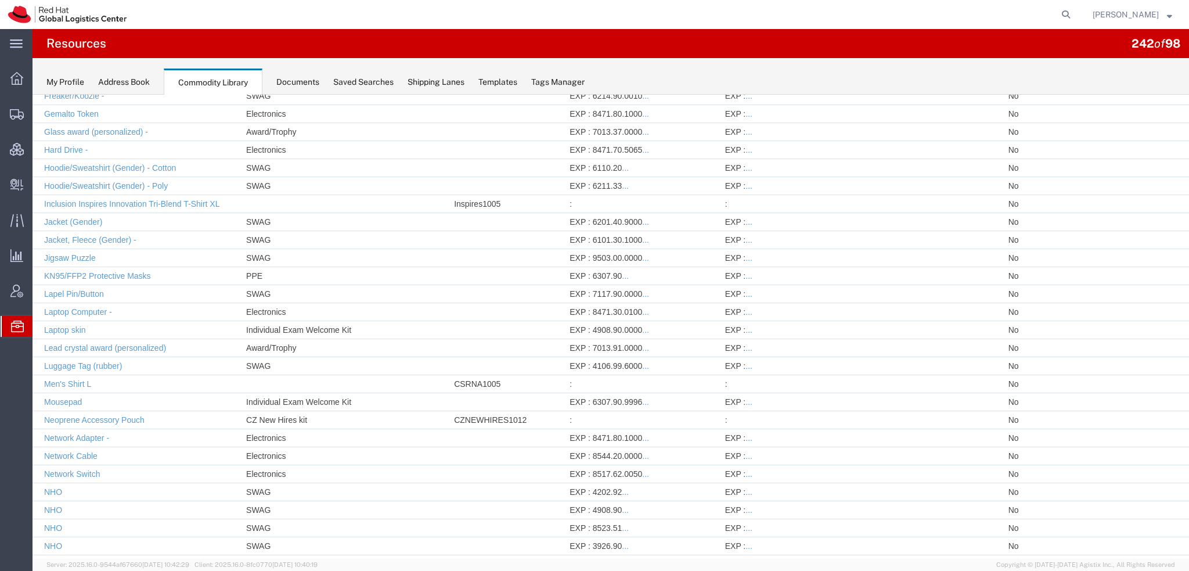
drag, startPoint x: 50, startPoint y: 131, endPoint x: 180, endPoint y: 5, distance: 181.1
click at [0, 0] on span "Shipment Manager" at bounding box center [0, 0] width 0 height 0
